Goal: Information Seeking & Learning: Understand process/instructions

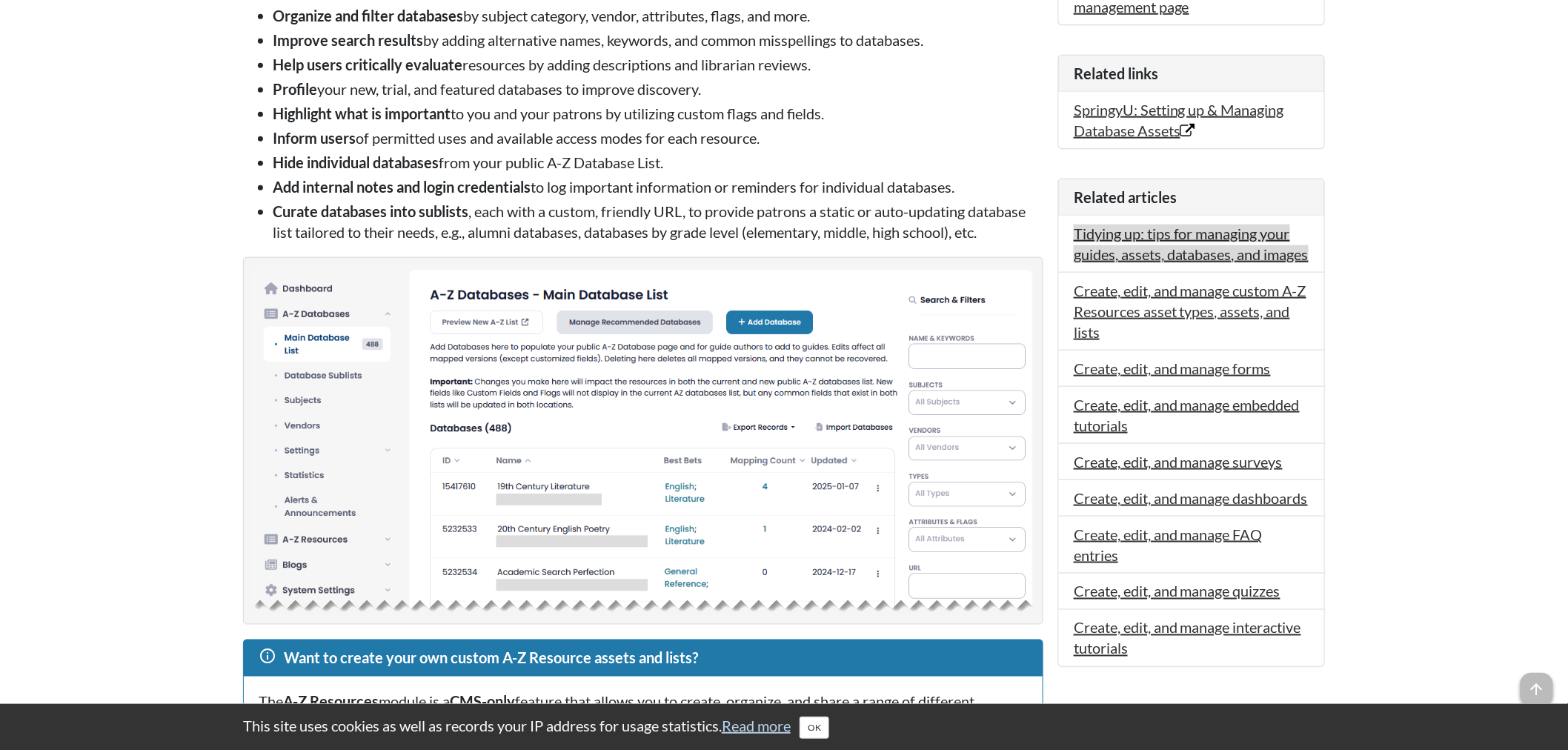
scroll to position [576, 0]
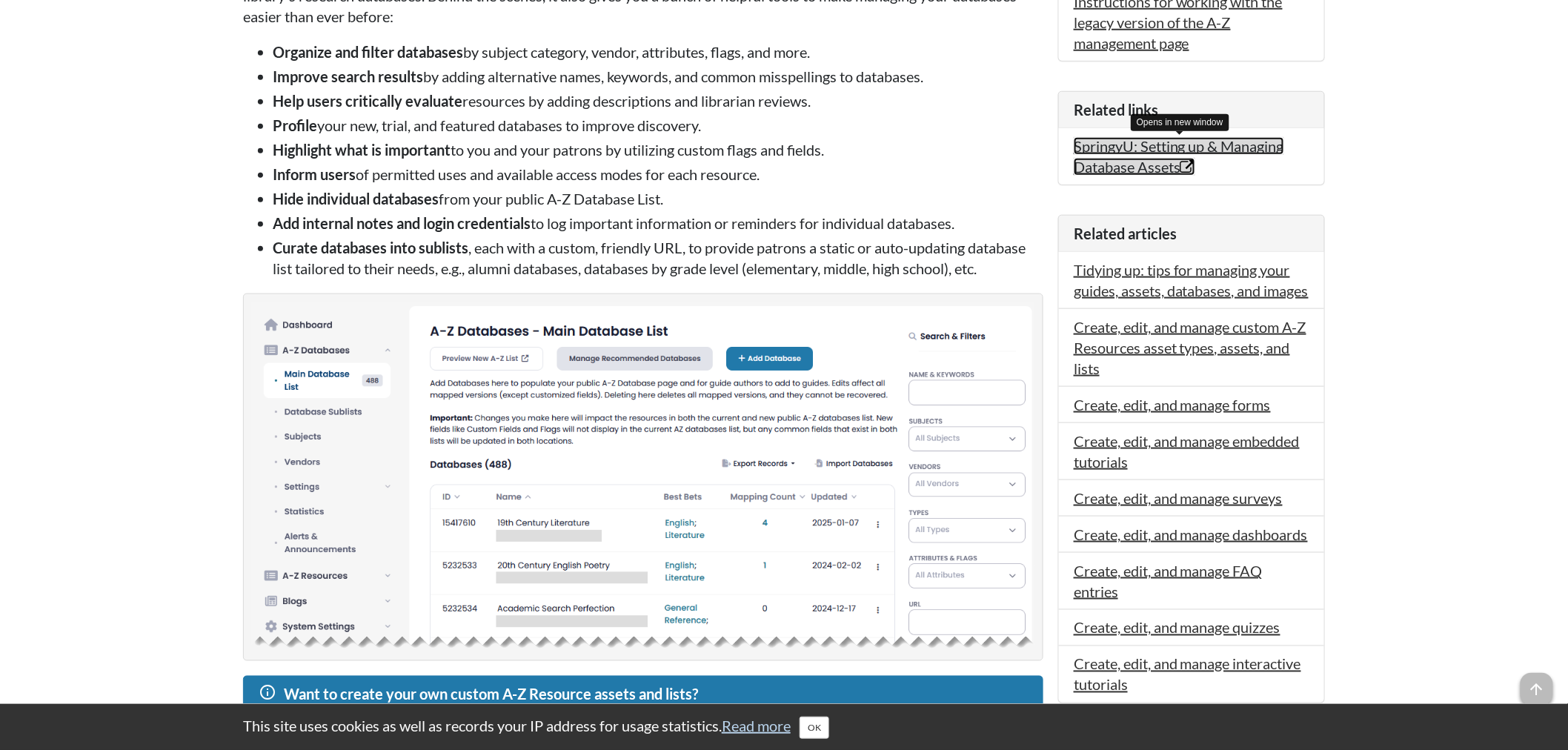
click at [1140, 175] on link "SpringyU: Setting up & Managing Database Assets Opens in new window" at bounding box center [1179, 156] width 211 height 38
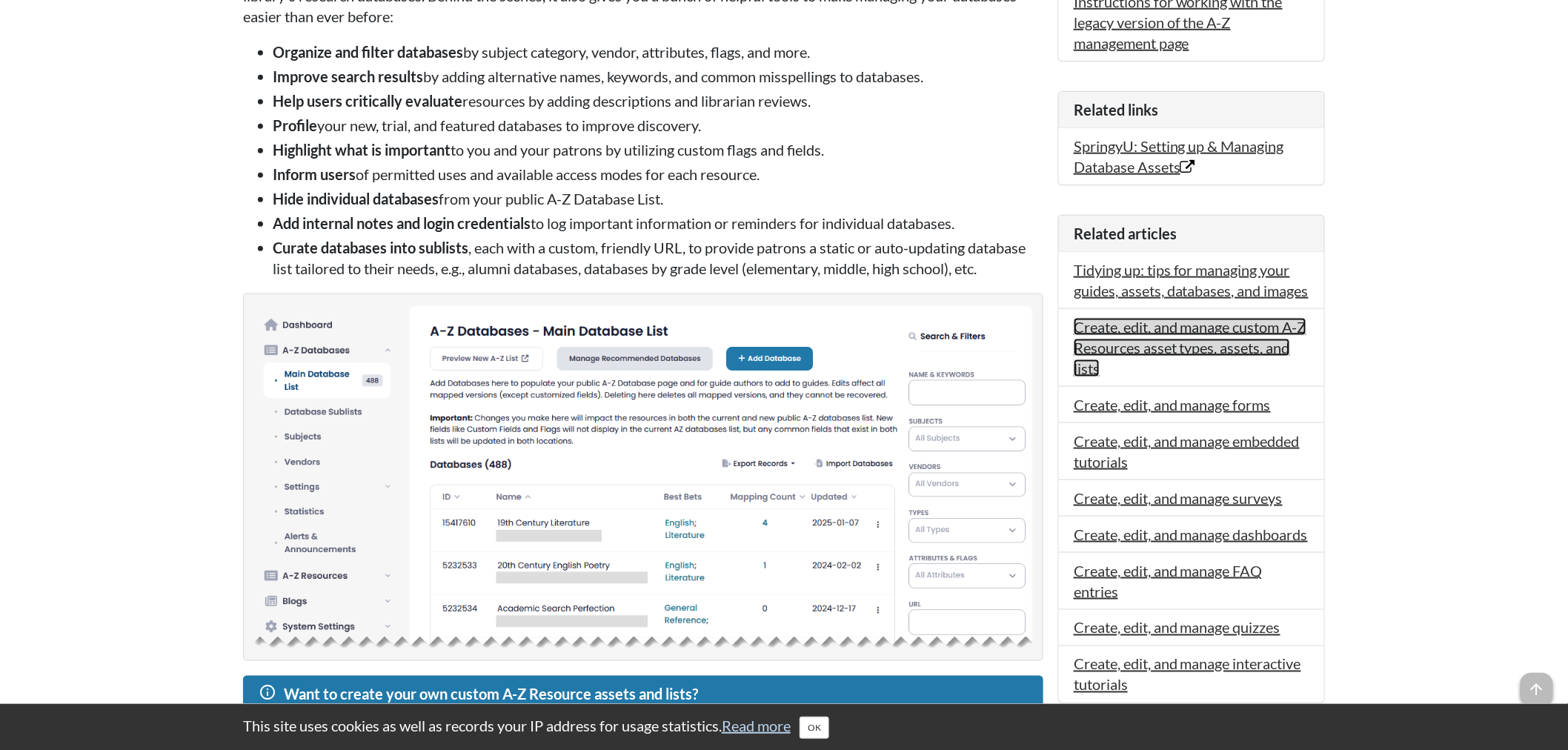
click at [1208, 372] on link "Create, edit, and manage custom A-Z Resources asset types, assets, and lists" at bounding box center [1190, 347] width 233 height 59
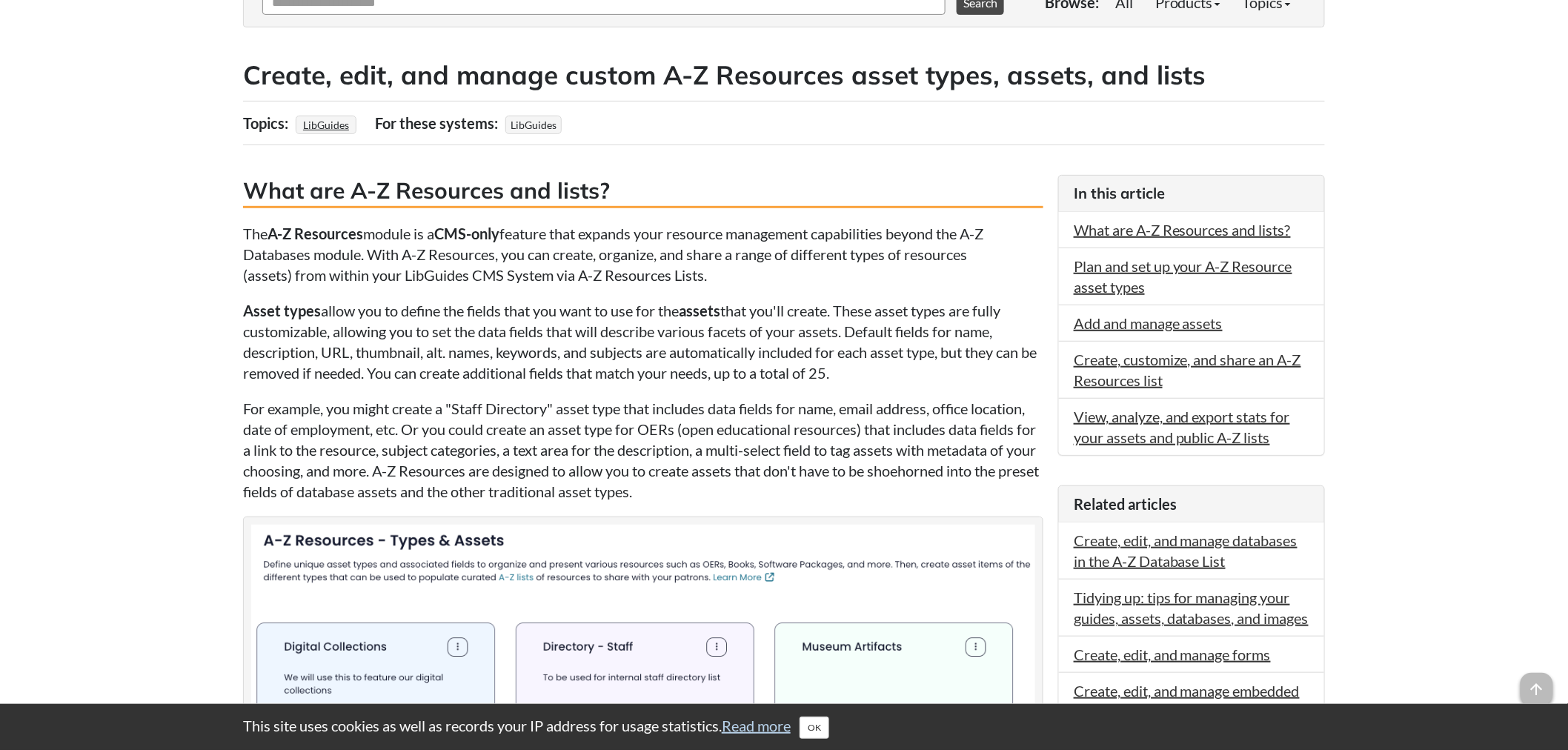
scroll to position [247, 0]
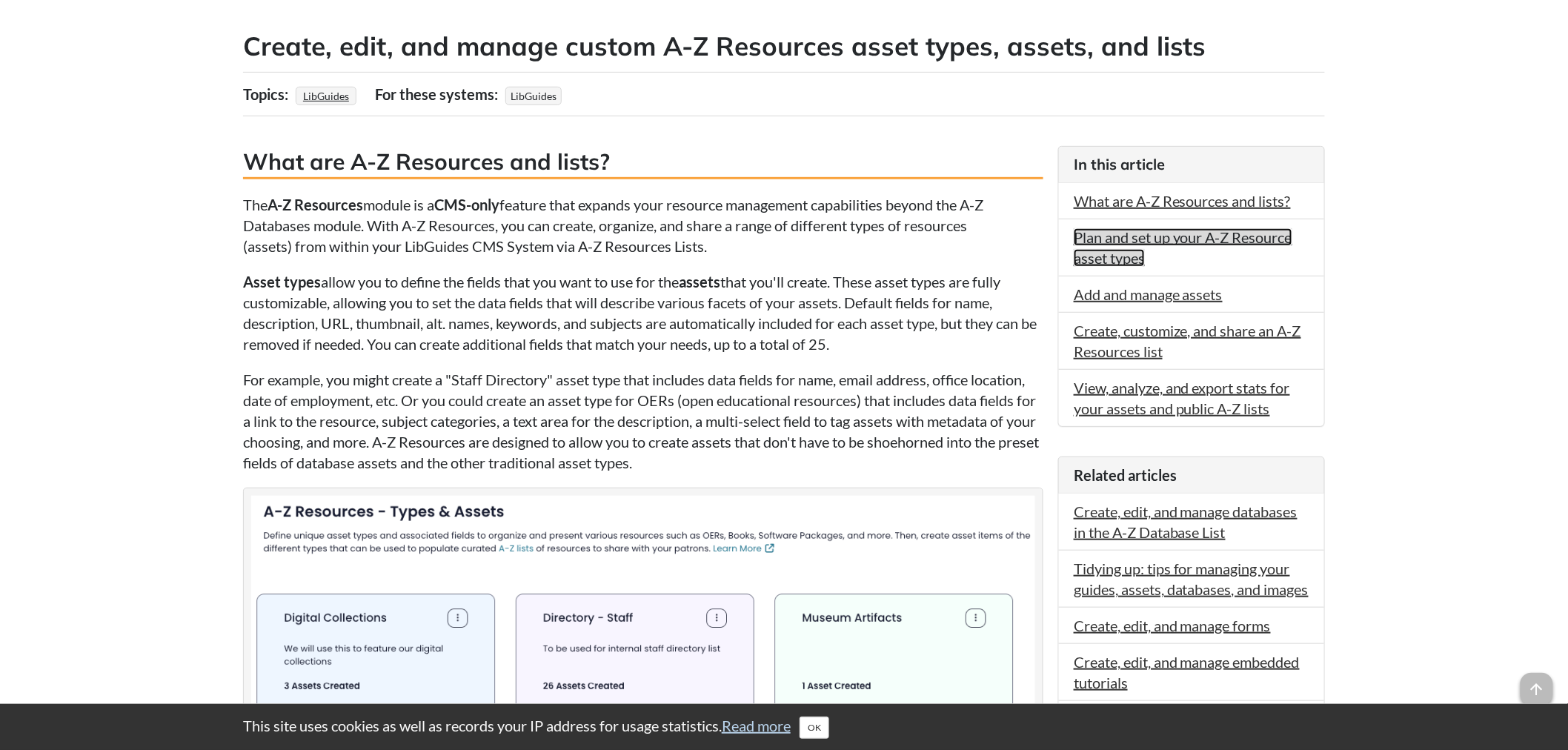
click at [1133, 240] on link "Plan and set up your A-Z Resource asset types" at bounding box center [1183, 247] width 219 height 38
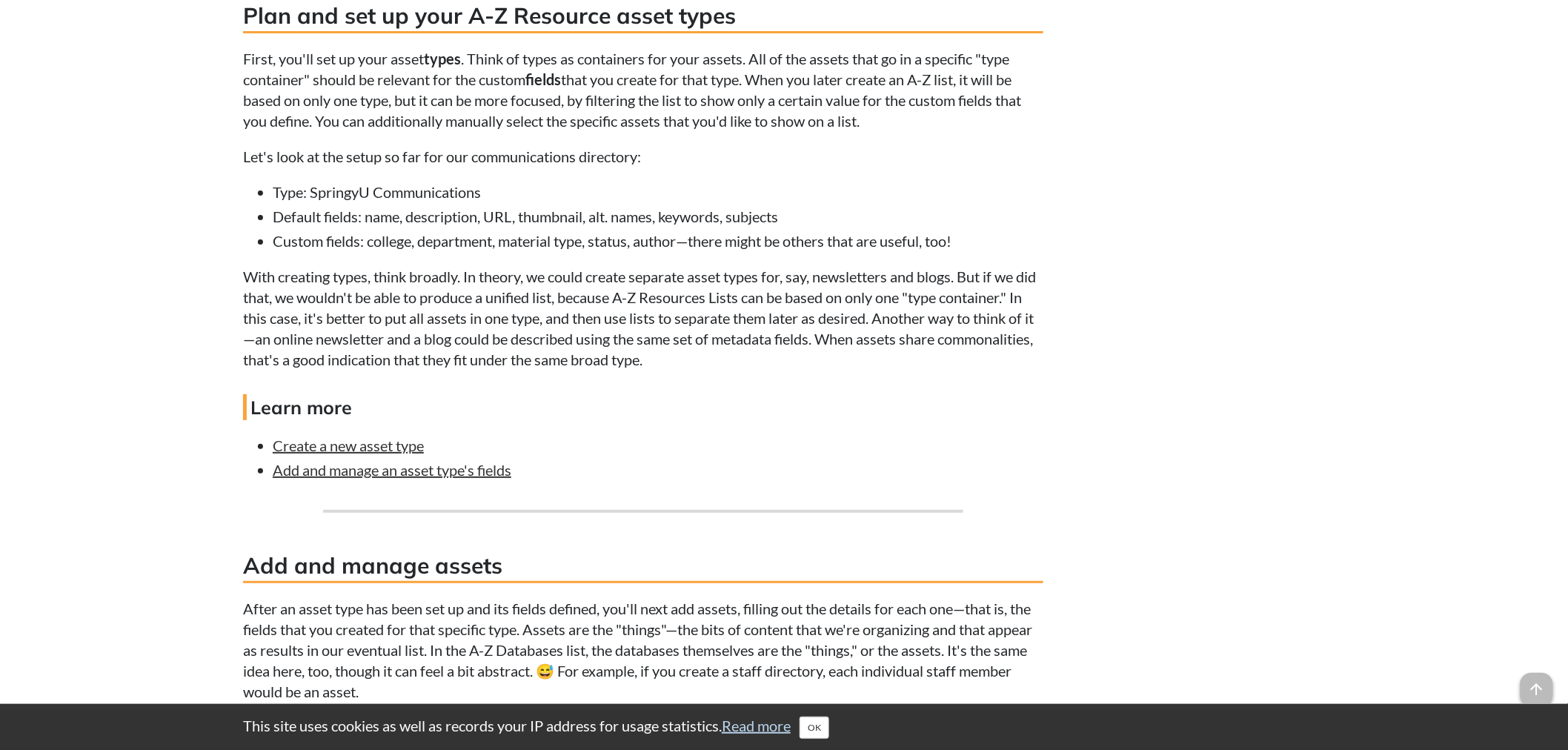
scroll to position [2469, 0]
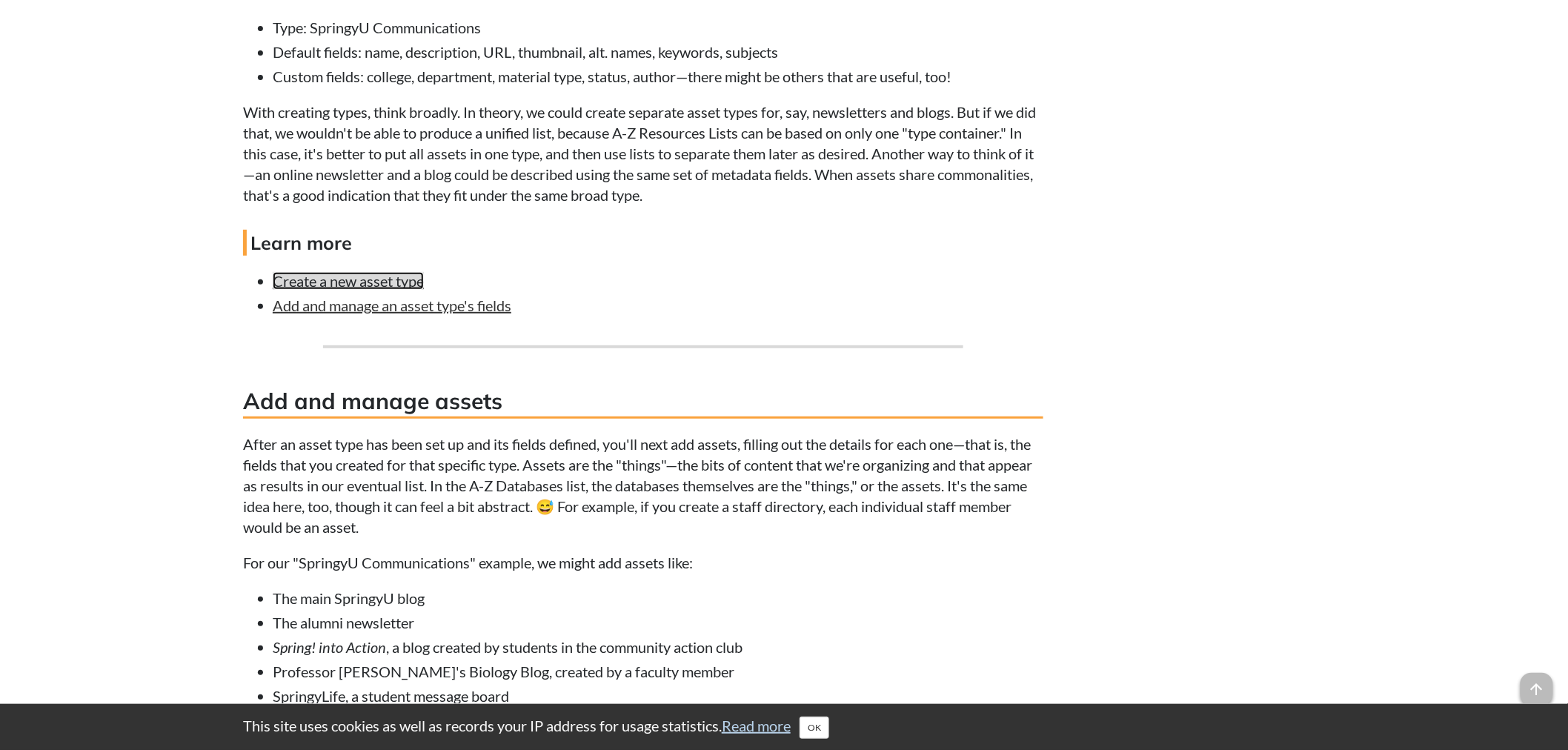
click at [339, 280] on link "Create a new asset type" at bounding box center [348, 281] width 151 height 18
